Goal: Navigation & Orientation: Find specific page/section

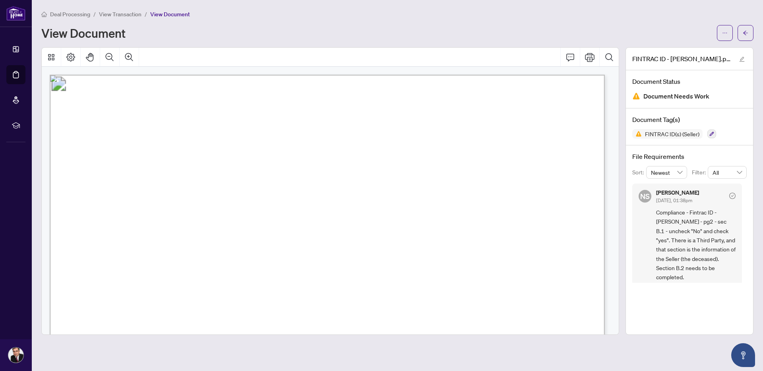
scroll to position [4, 0]
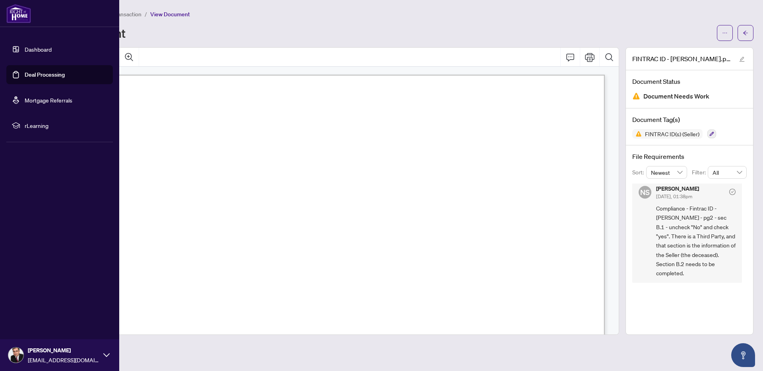
click at [52, 52] on link "Dashboard" at bounding box center [38, 49] width 27 height 7
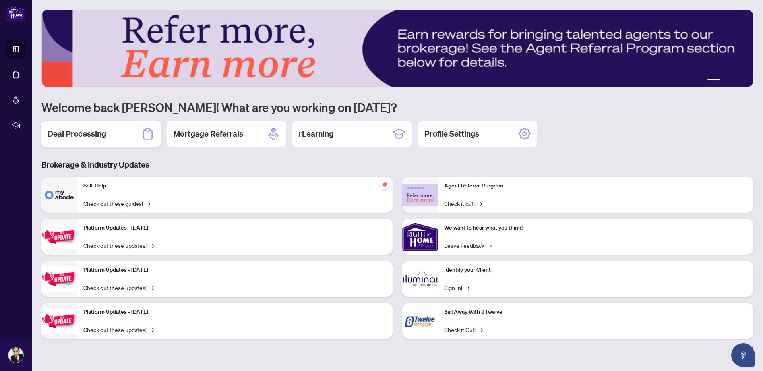
click at [107, 128] on div "Deal Processing" at bounding box center [100, 133] width 119 height 25
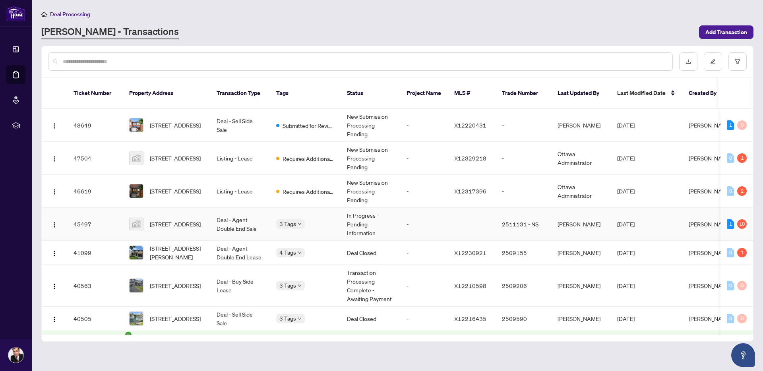
click at [179, 220] on span "[STREET_ADDRESS]" at bounding box center [175, 224] width 51 height 9
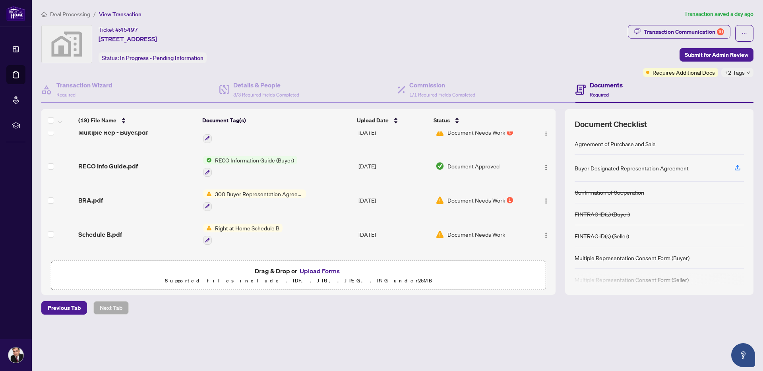
scroll to position [460, 0]
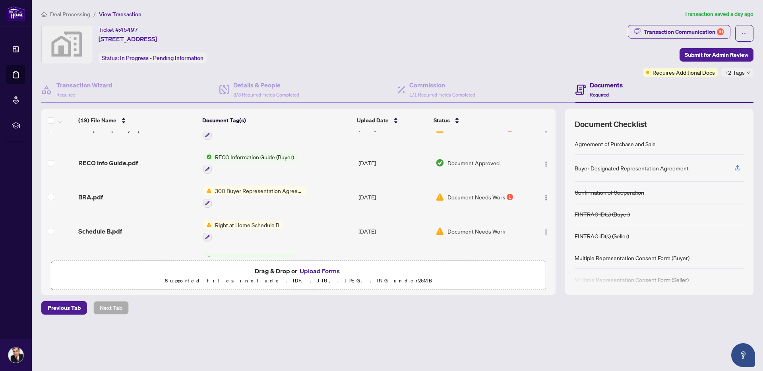
click at [510, 194] on div "1" at bounding box center [510, 197] width 6 height 6
